Goal: Navigation & Orientation: Find specific page/section

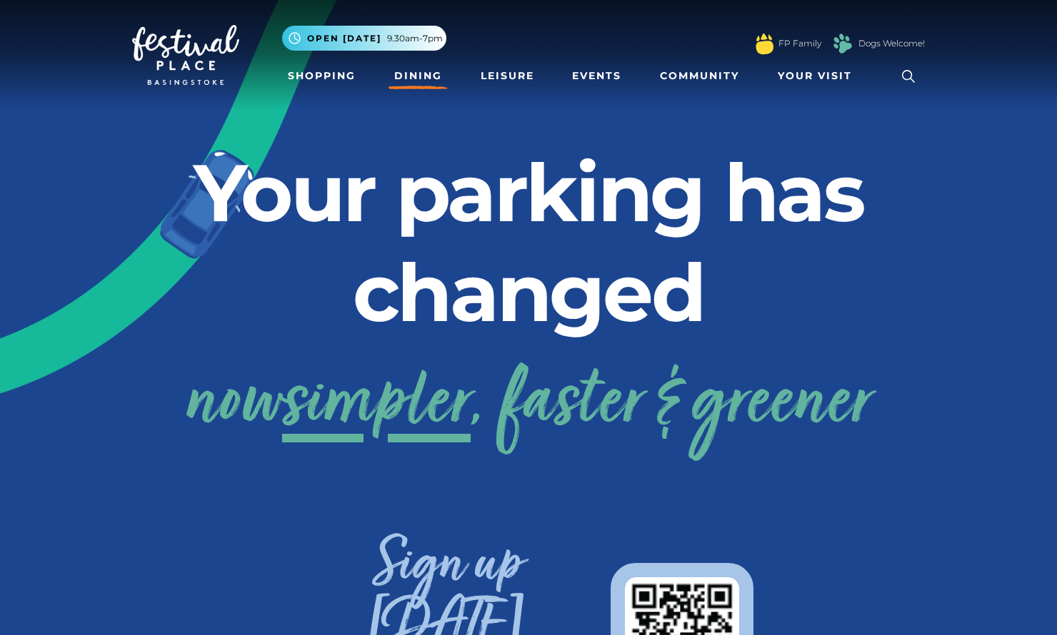
click at [422, 77] on link "Dining" at bounding box center [417, 76] width 59 height 26
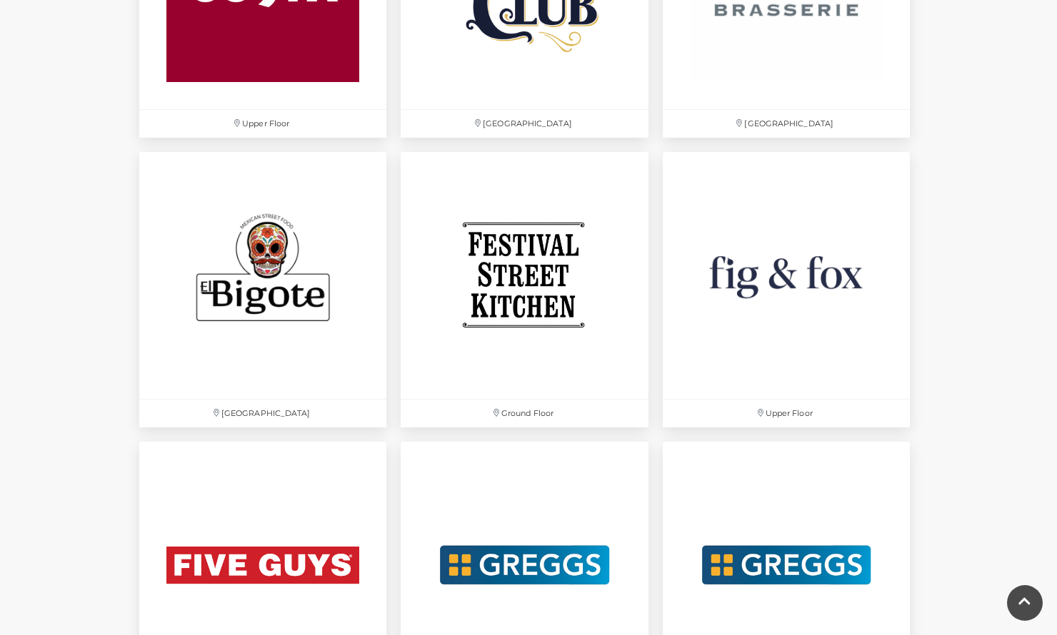
scroll to position [2273, 0]
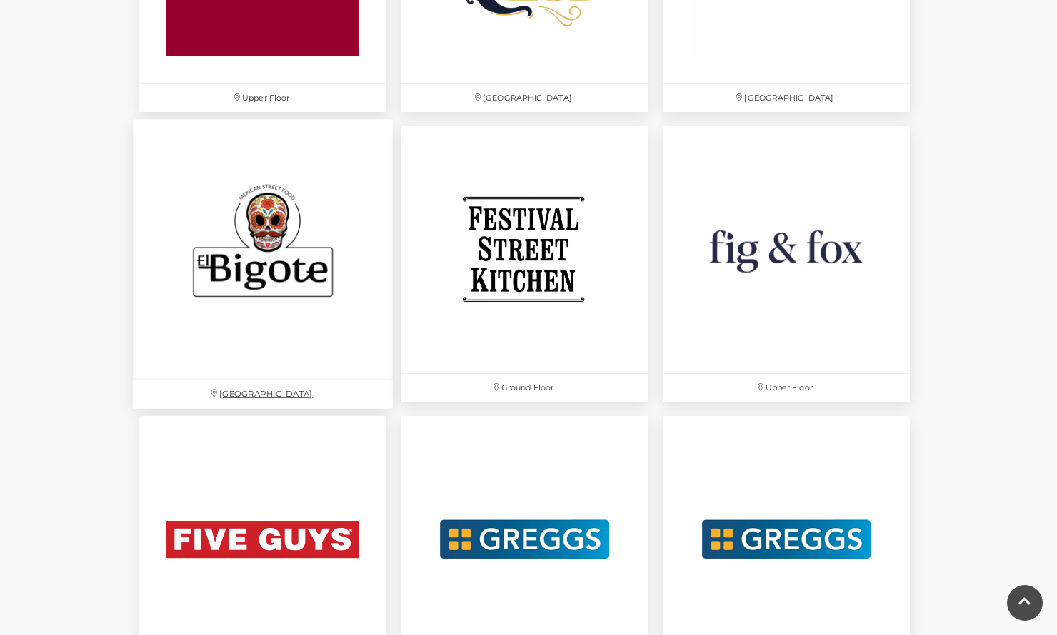
click at [303, 264] on img at bounding box center [263, 249] width 260 height 260
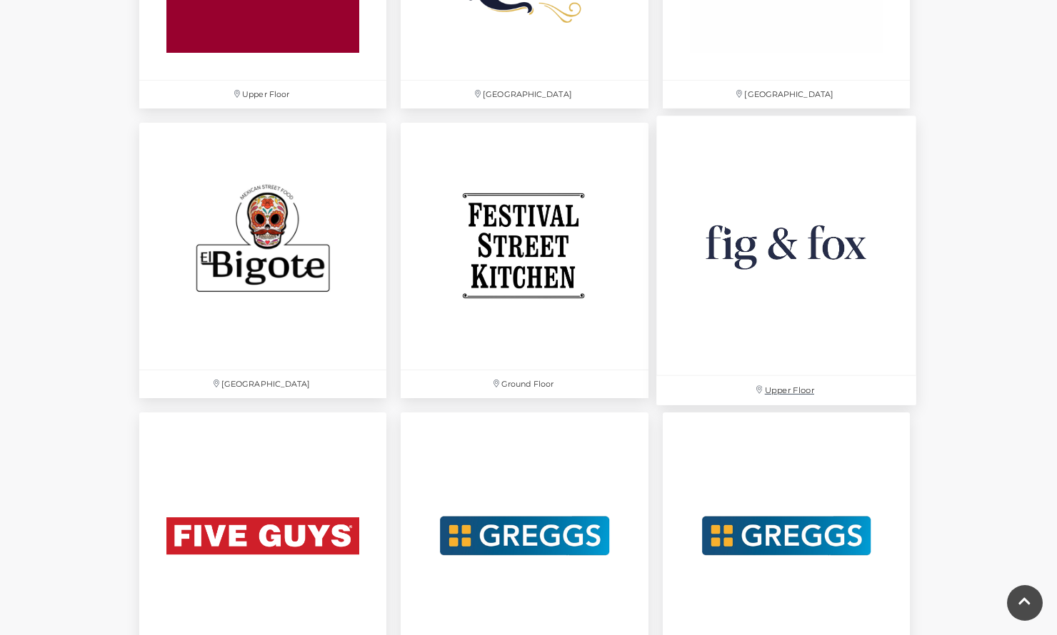
click at [768, 245] on img at bounding box center [786, 246] width 260 height 260
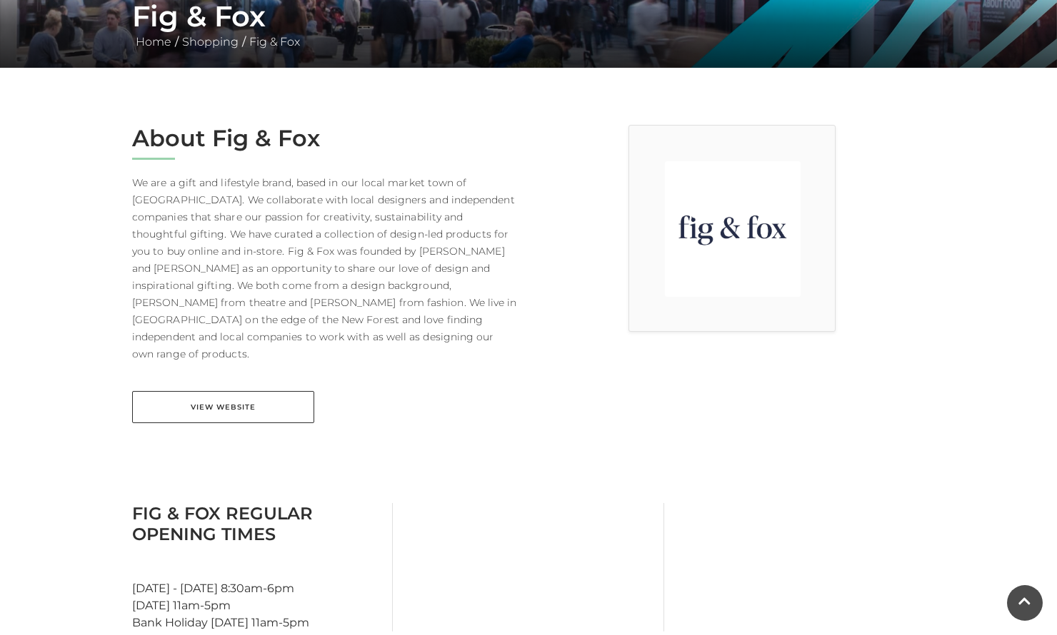
scroll to position [319, 0]
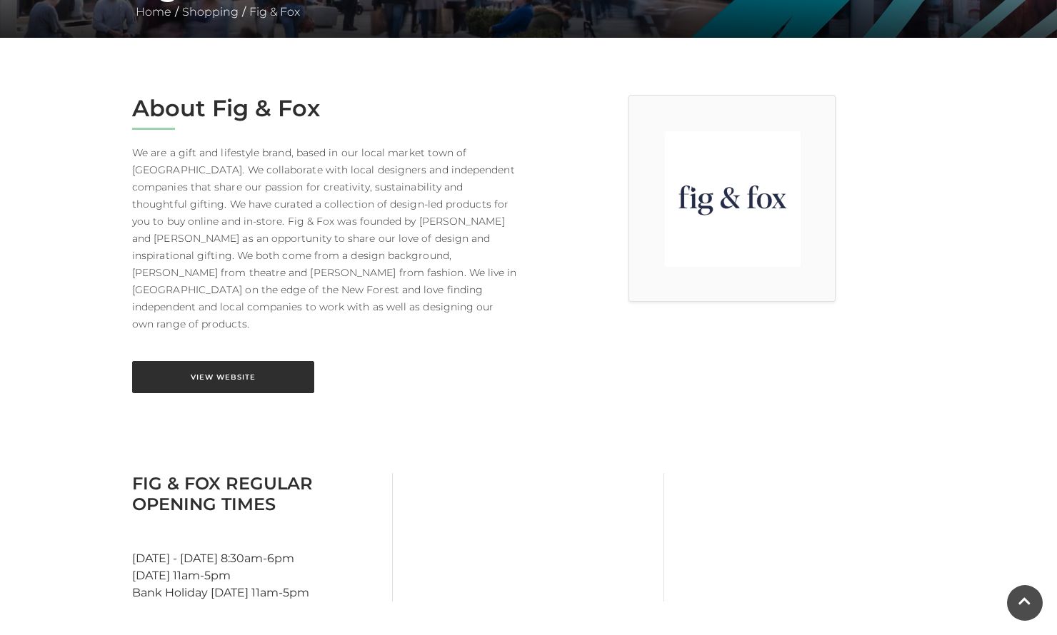
click at [233, 361] on link "View Website" at bounding box center [223, 377] width 182 height 32
